Goal: Transaction & Acquisition: Download file/media

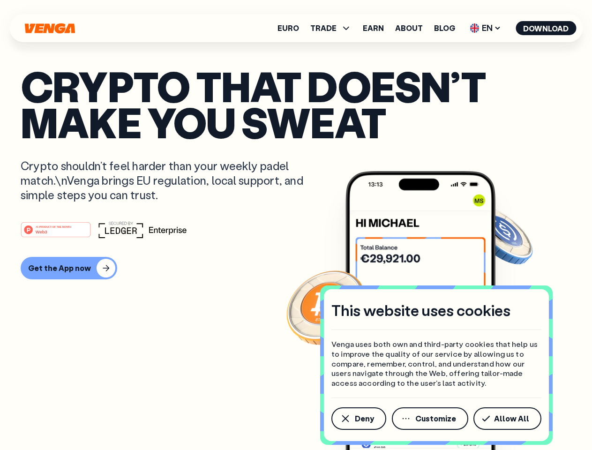
click at [296, 225] on div "#1 PRODUCT OF THE MONTH Web3" at bounding box center [296, 229] width 550 height 17
click at [358, 418] on span "Deny" at bounding box center [364, 418] width 19 height 7
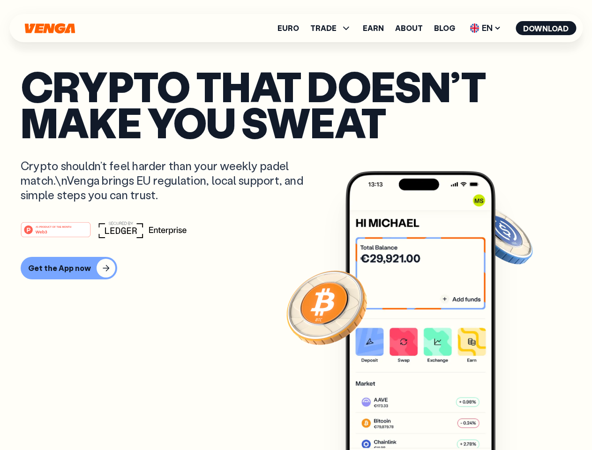
click at [430, 418] on img at bounding box center [420, 328] width 150 height 314
click at [509, 418] on article "Crypto that doesn’t make you sweat Crypto shouldn’t feel harder than your weekl…" at bounding box center [296, 243] width 550 height 351
click at [334, 28] on span "TRADE" at bounding box center [323, 27] width 26 height 7
click at [485, 28] on span "EN" at bounding box center [485, 28] width 38 height 15
click at [546, 28] on button "Download" at bounding box center [545, 28] width 60 height 14
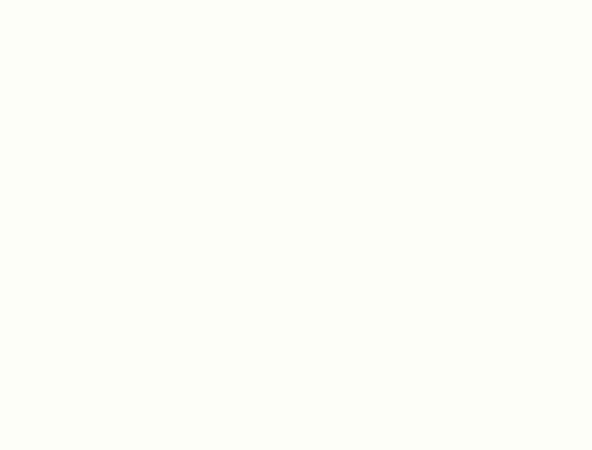
click at [296, 0] on html "This website uses cookies Venga uses both own and third-party cookies that help…" at bounding box center [296, 0] width 592 height 0
click at [67, 0] on html "This website uses cookies Venga uses both own and third-party cookies that help…" at bounding box center [296, 0] width 592 height 0
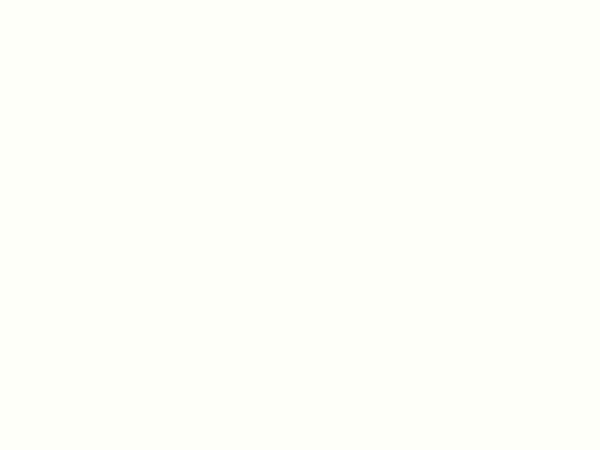
click at [57, 0] on html "This website uses cookies Venga uses both own and third-party cookies that help…" at bounding box center [300, 0] width 600 height 0
